Goal: Task Accomplishment & Management: Use online tool/utility

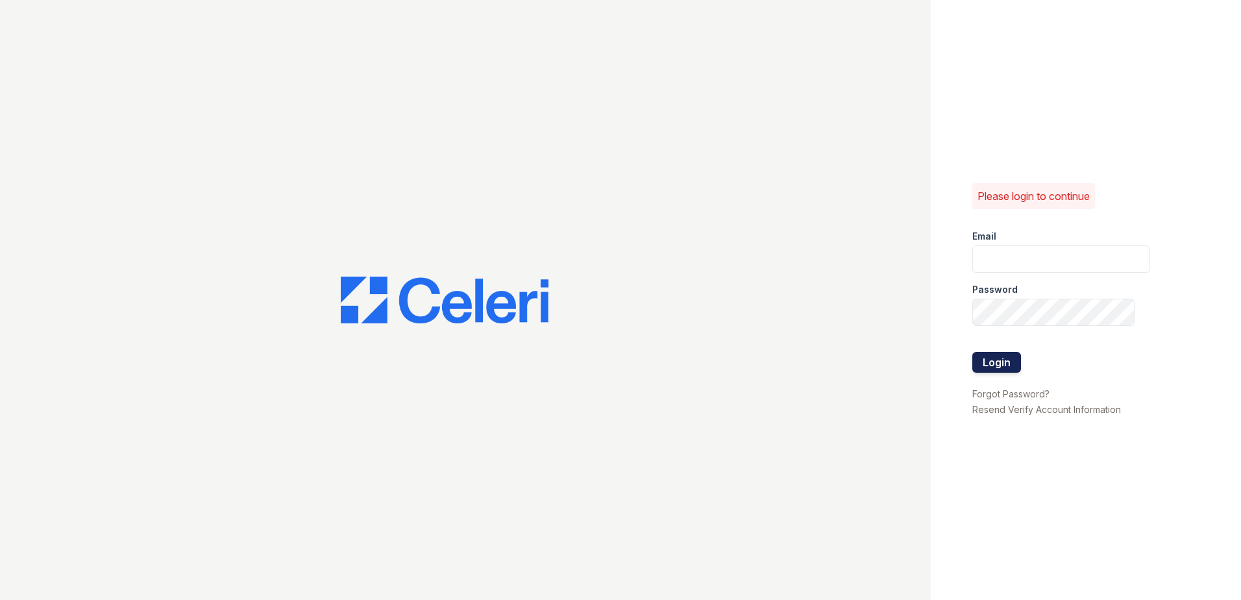
type input "[EMAIL_ADDRESS][DOMAIN_NAME]"
click at [994, 356] on button "Login" at bounding box center [996, 362] width 49 height 21
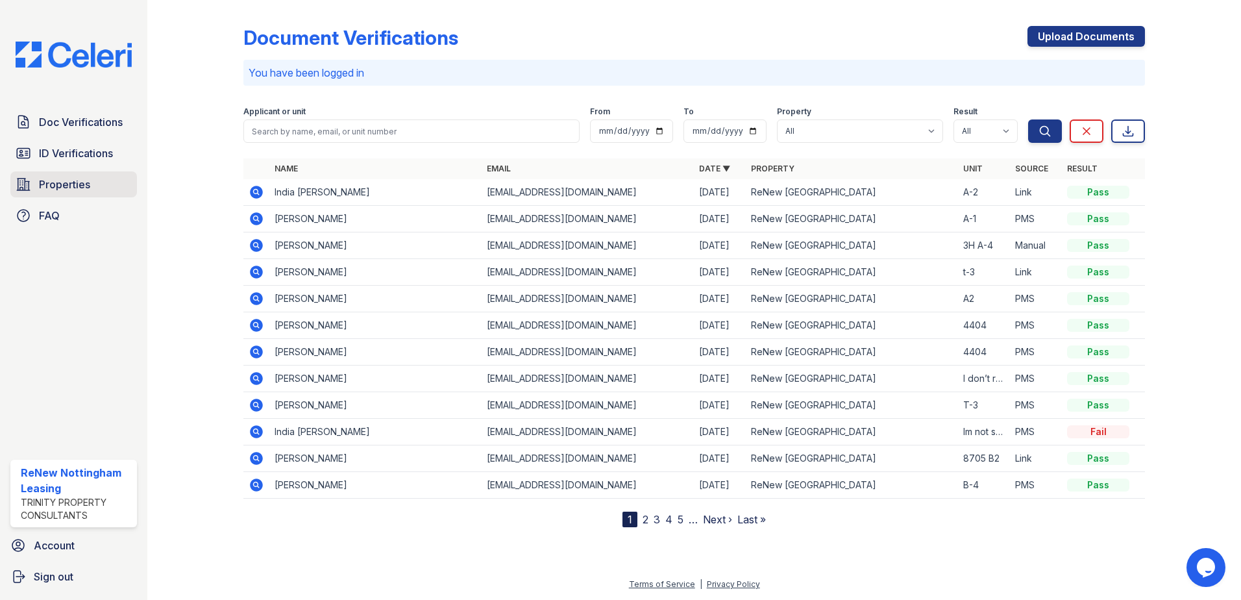
click at [71, 190] on span "Properties" at bounding box center [64, 185] width 51 height 16
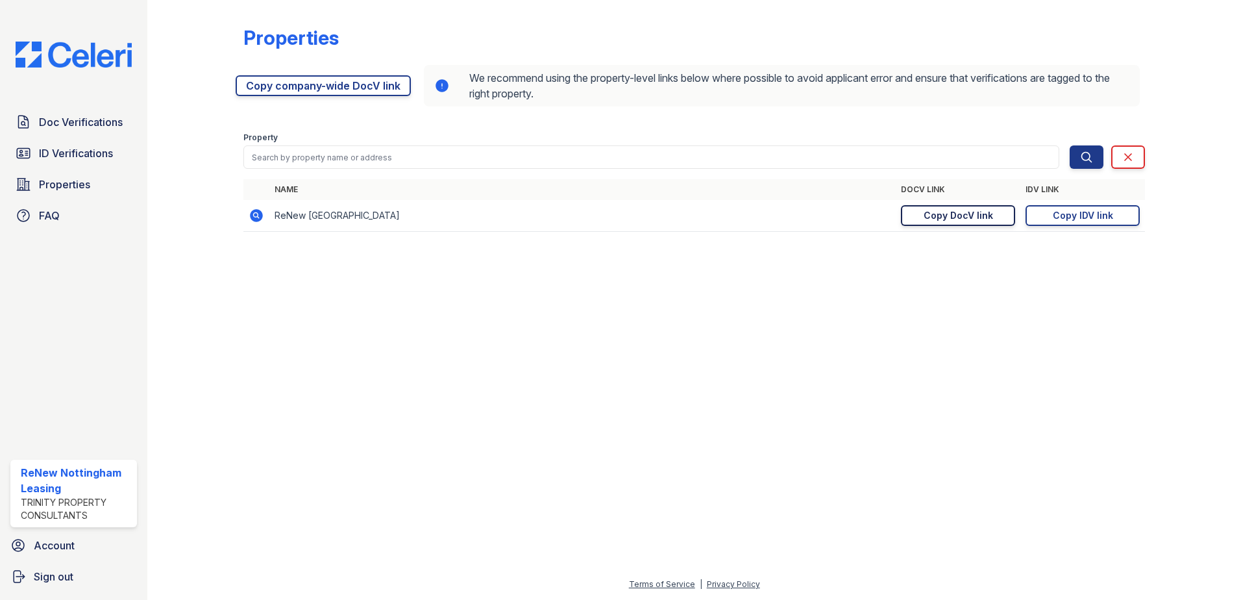
click at [945, 216] on div "Copy DocV link" at bounding box center [958, 215] width 69 height 13
click at [1058, 216] on div "Copy IDV link" at bounding box center [1083, 215] width 60 height 13
